Goal: Find specific page/section

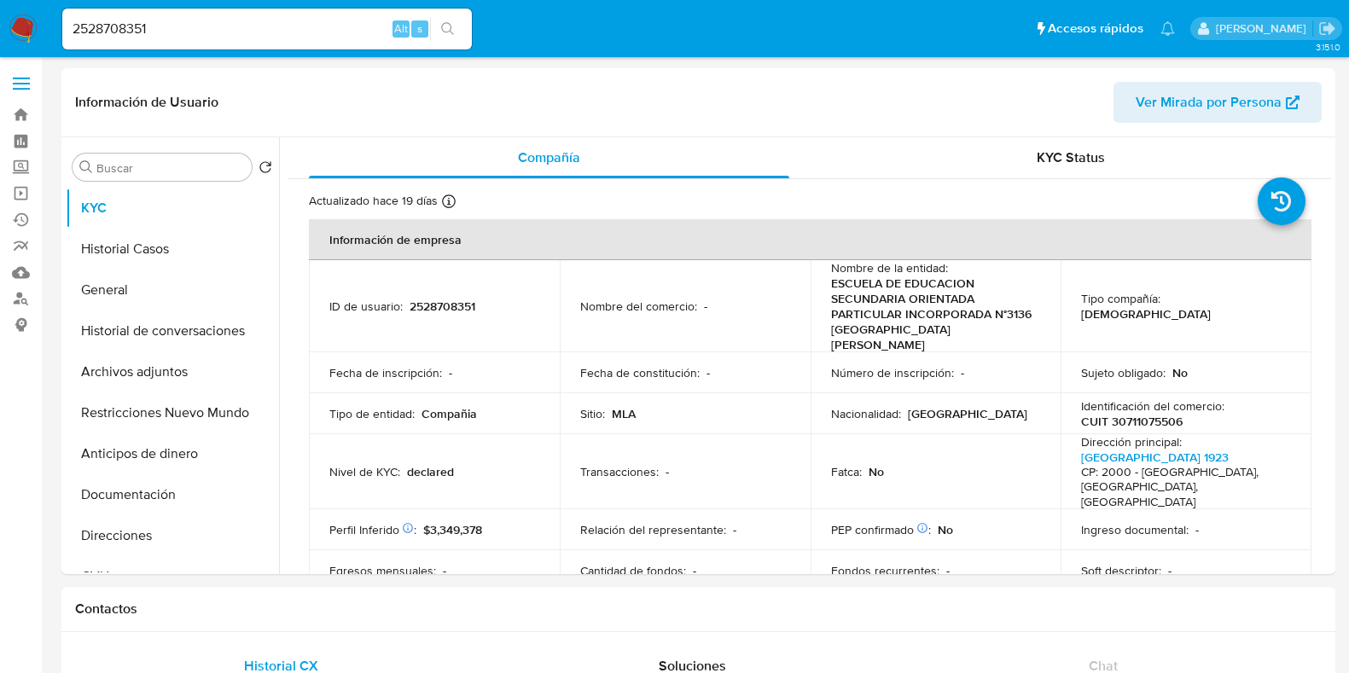
select select "10"
click at [153, 497] on button "Documentación" at bounding box center [166, 494] width 200 height 41
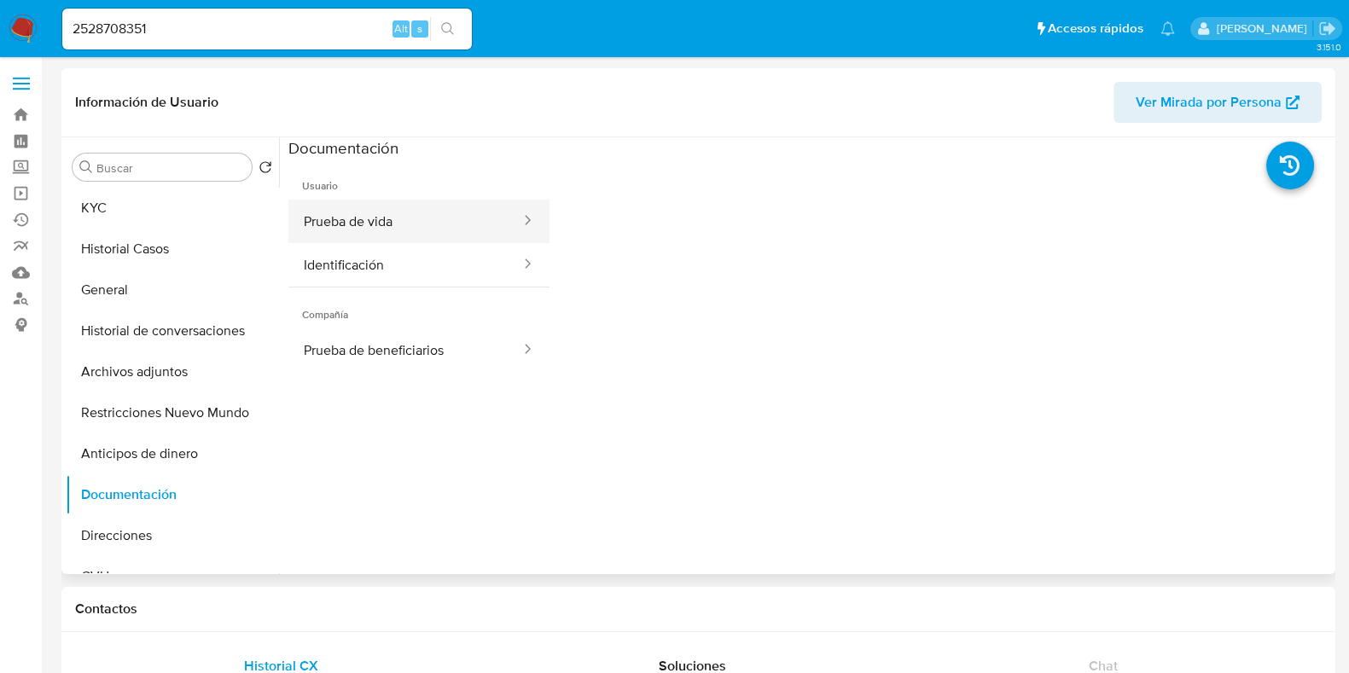
click at [333, 232] on button "Prueba de vida" at bounding box center [405, 222] width 234 height 44
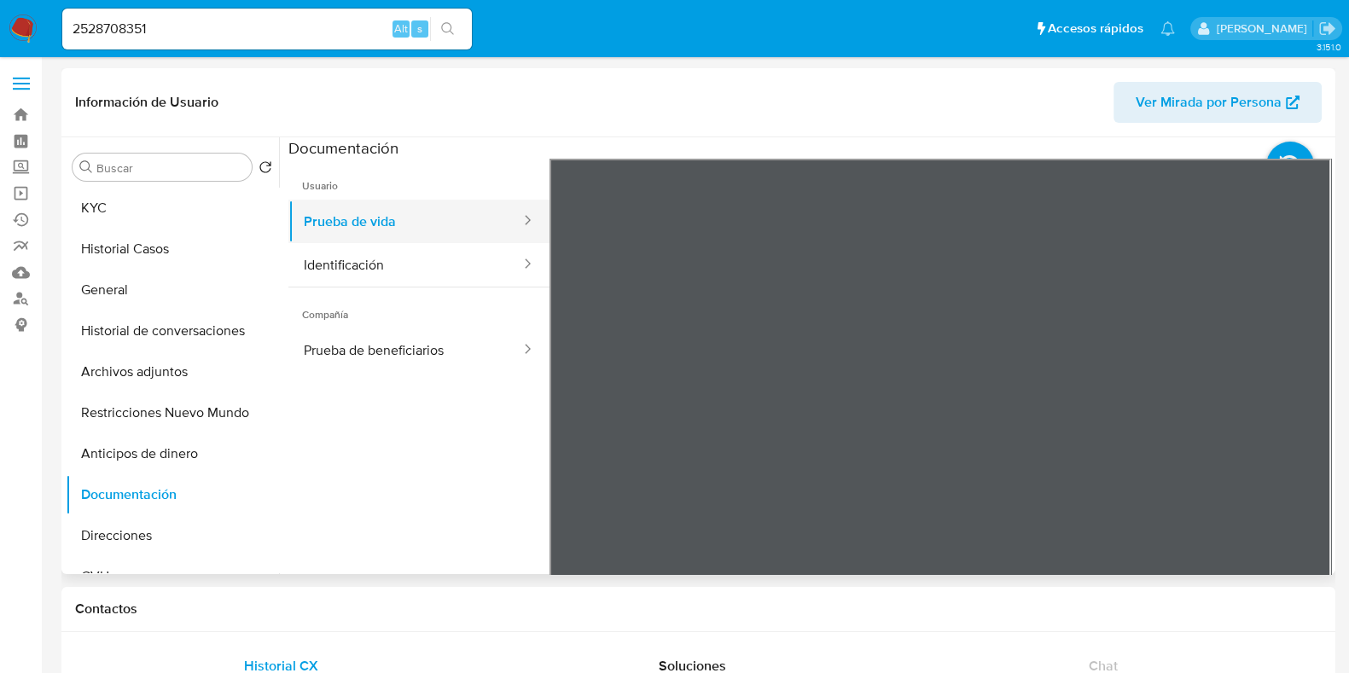
click at [312, 241] on button "Prueba de vida" at bounding box center [405, 222] width 234 height 44
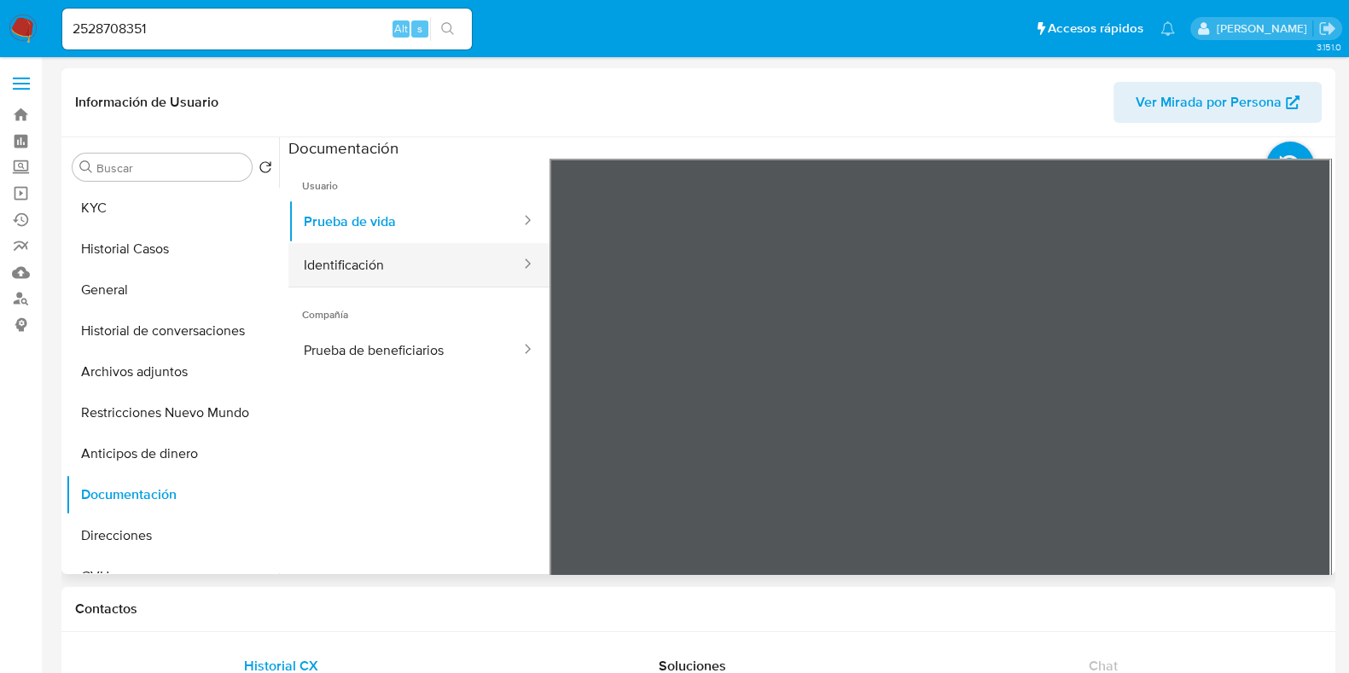
click at [319, 260] on button "Identificación" at bounding box center [405, 265] width 234 height 44
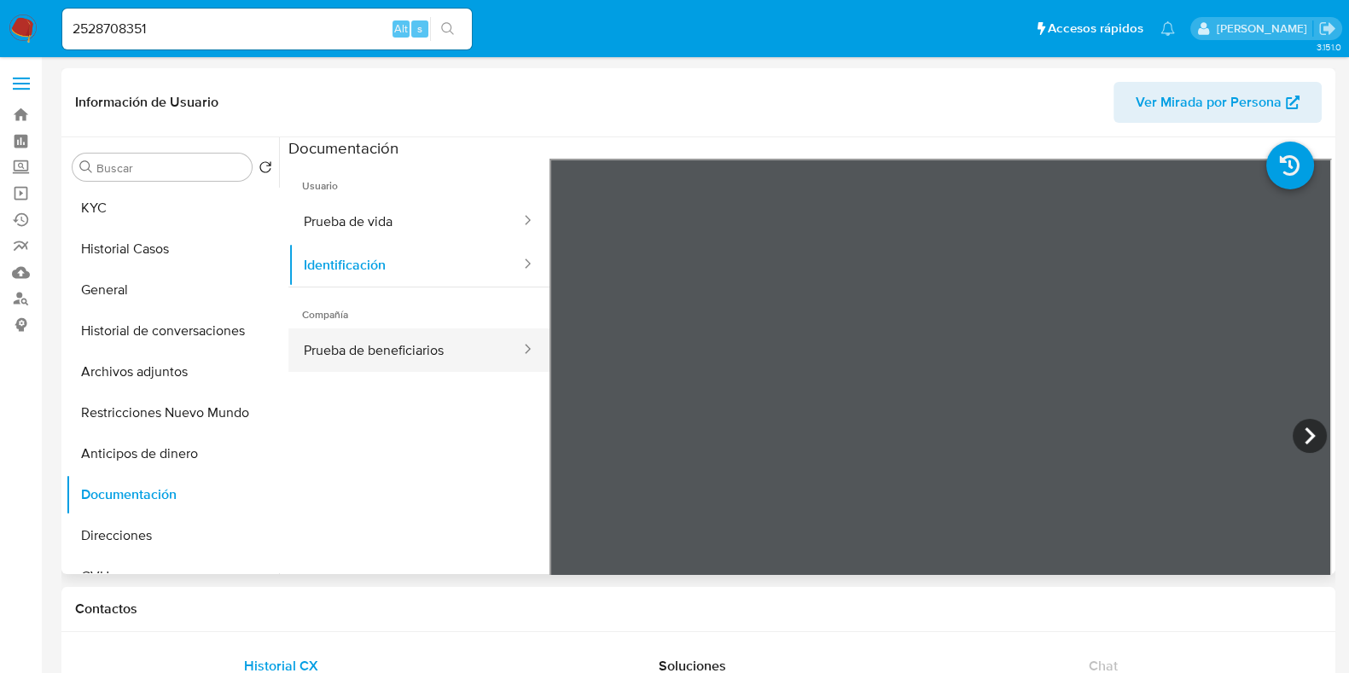
click at [412, 341] on button "Prueba de beneficiarios" at bounding box center [405, 351] width 234 height 44
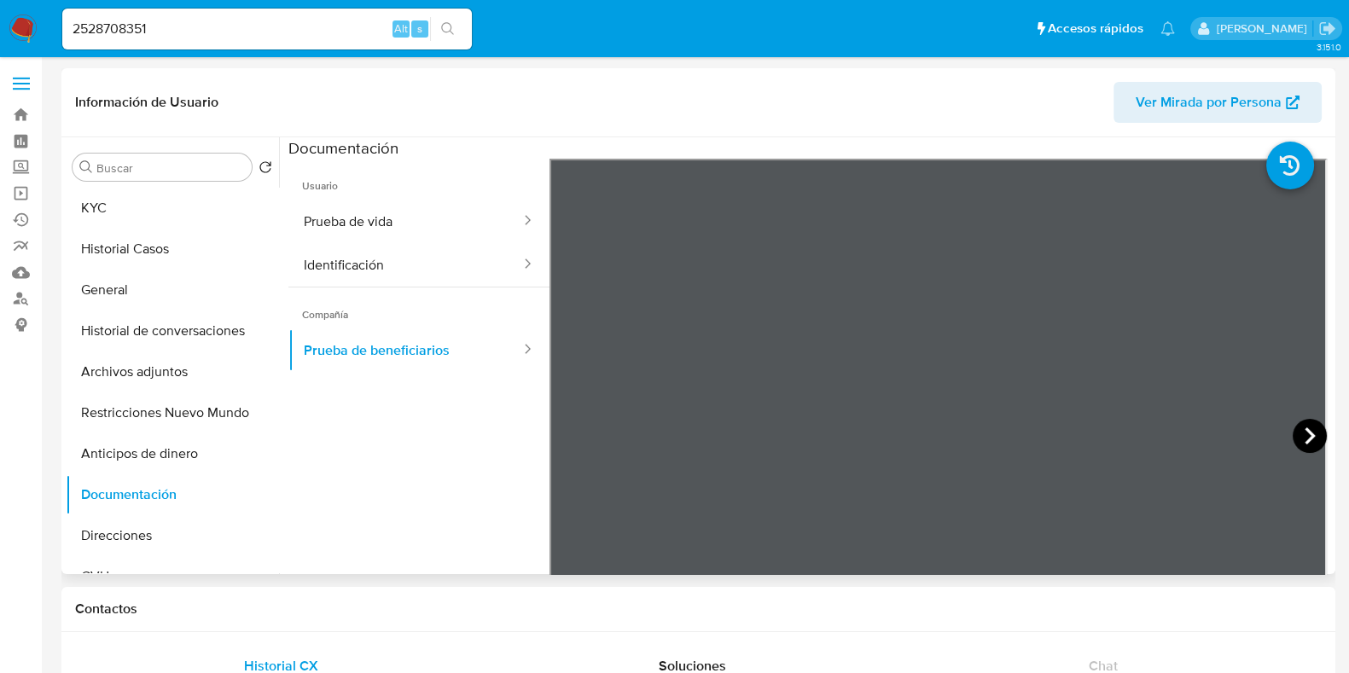
click at [1315, 438] on icon at bounding box center [1310, 436] width 34 height 34
click at [583, 440] on icon at bounding box center [571, 436] width 34 height 34
click at [1305, 441] on icon at bounding box center [1310, 436] width 10 height 17
click at [559, 439] on icon at bounding box center [571, 436] width 34 height 34
